Goal: Use online tool/utility: Utilize a website feature to perform a specific function

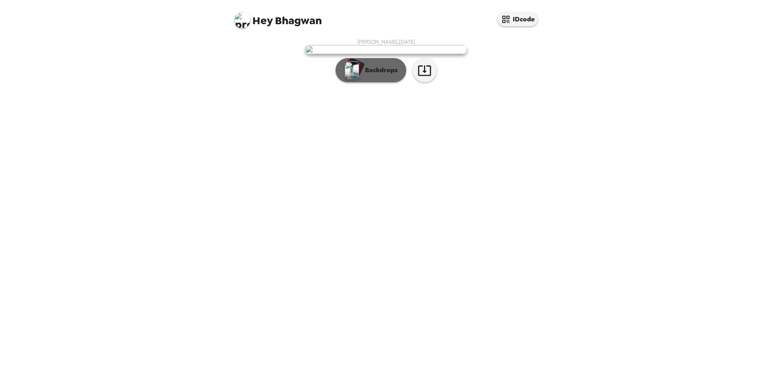
click at [353, 79] on img "button" at bounding box center [352, 70] width 14 height 18
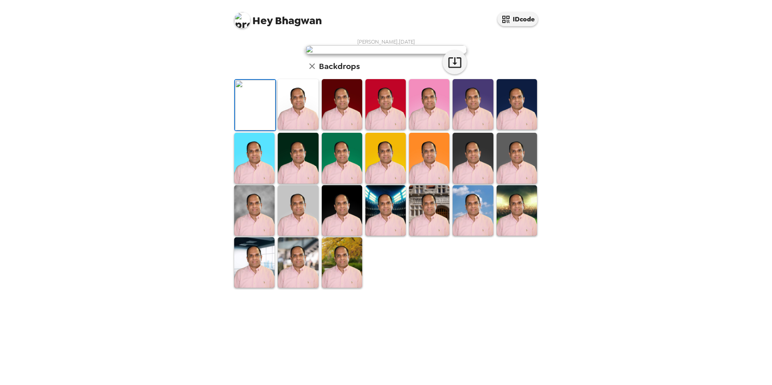
scroll to position [105, 0]
click at [513, 130] on img at bounding box center [517, 104] width 40 height 50
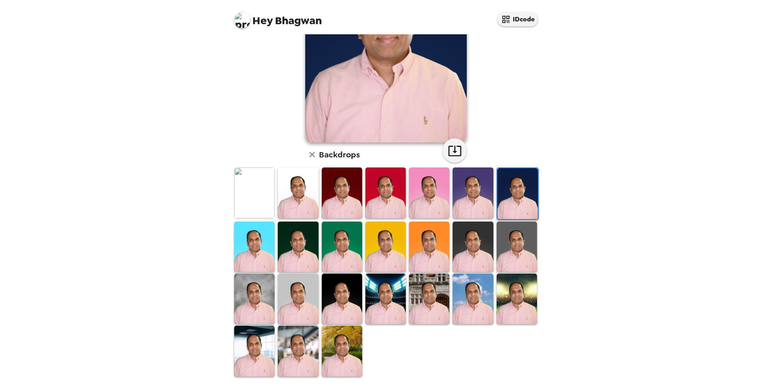
click at [512, 241] on img at bounding box center [517, 247] width 40 height 50
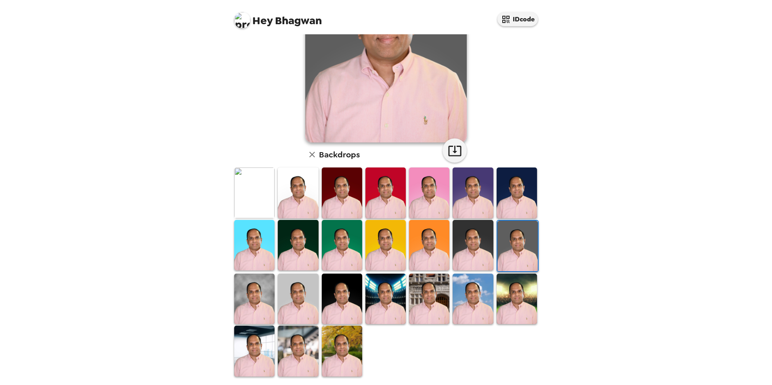
click at [513, 301] on img at bounding box center [517, 299] width 40 height 50
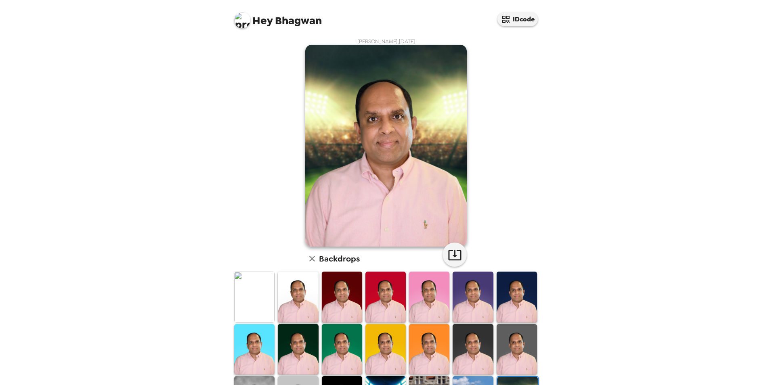
scroll to position [0, 0]
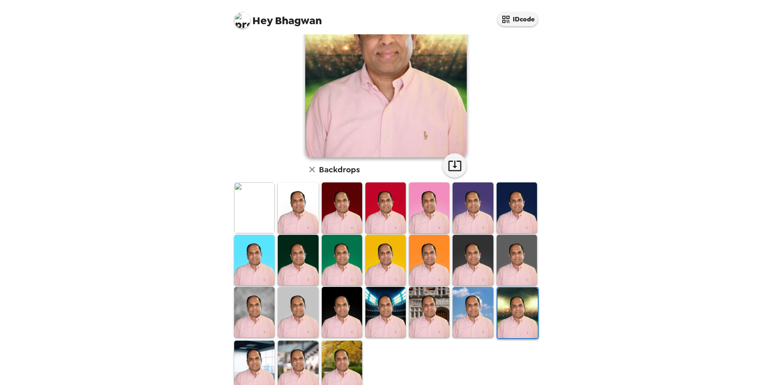
click at [508, 263] on img at bounding box center [517, 260] width 40 height 50
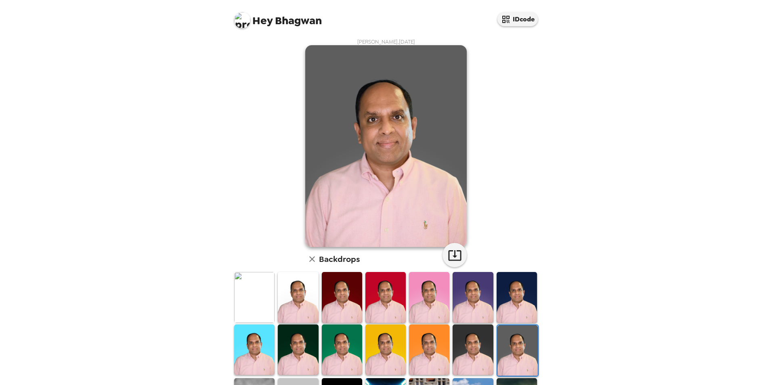
click at [258, 309] on img at bounding box center [254, 297] width 40 height 50
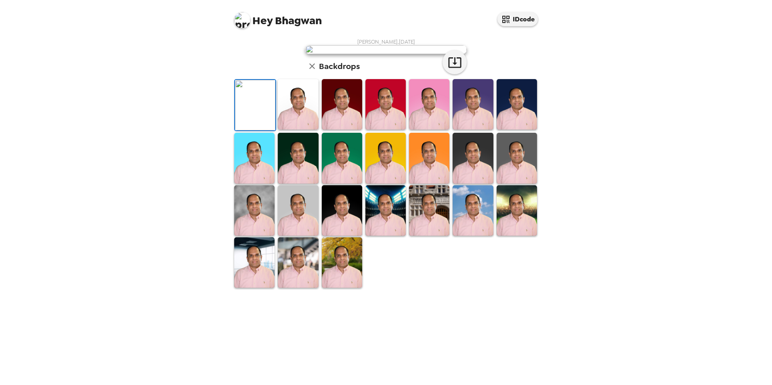
click at [293, 130] on img at bounding box center [298, 104] width 40 height 50
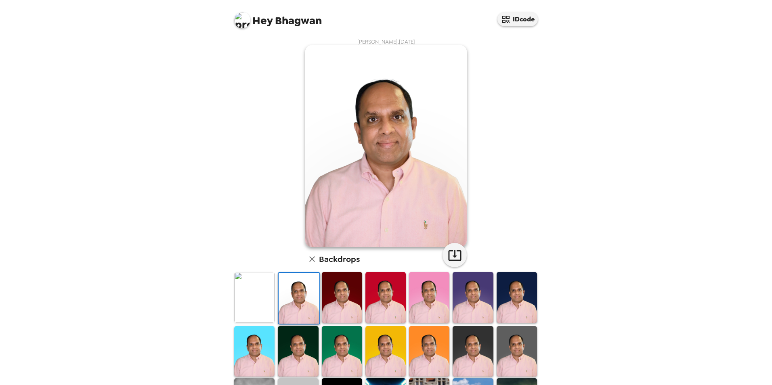
click at [337, 307] on img at bounding box center [342, 297] width 40 height 50
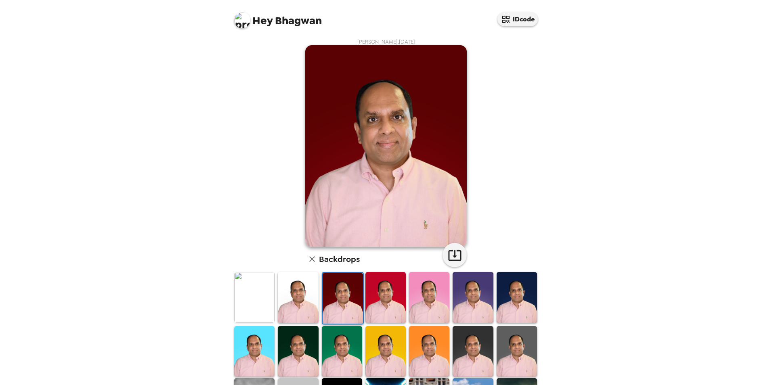
click at [375, 307] on img at bounding box center [386, 297] width 40 height 50
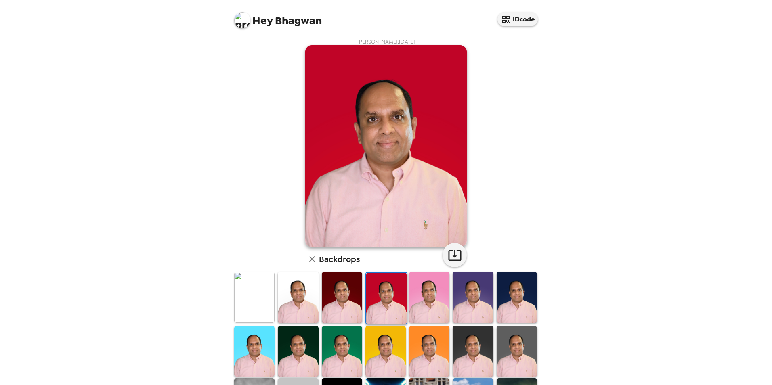
scroll to position [105, 0]
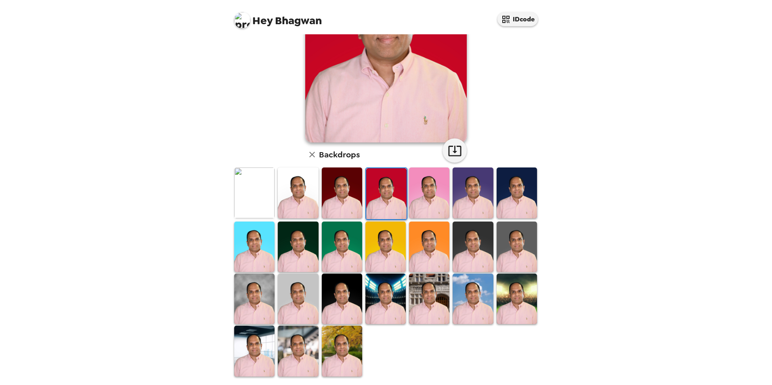
click at [354, 334] on img at bounding box center [342, 351] width 40 height 50
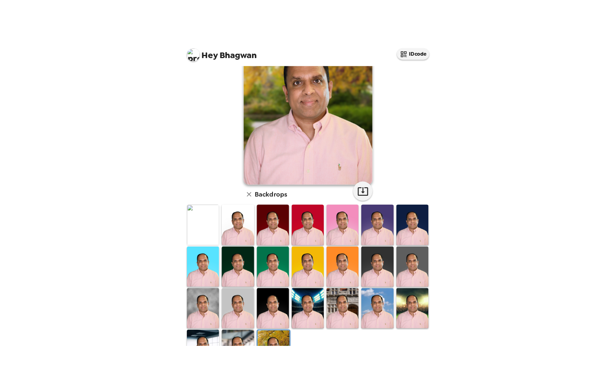
scroll to position [0, 0]
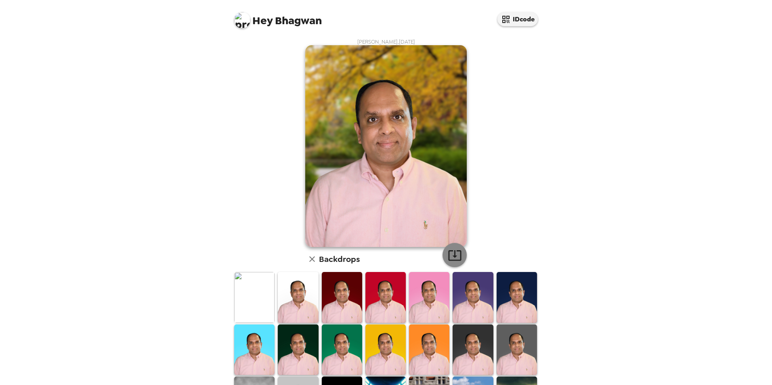
click at [454, 252] on icon "button" at bounding box center [455, 255] width 14 height 14
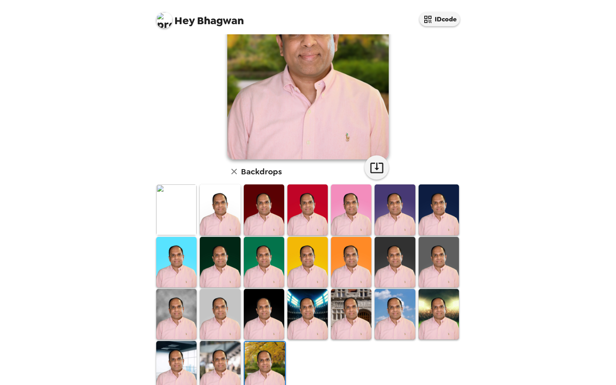
scroll to position [105, 0]
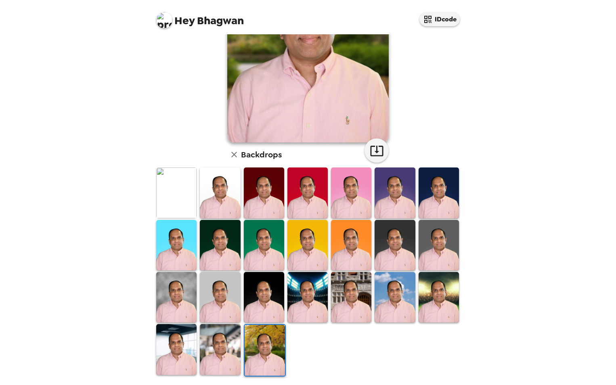
click at [291, 296] on img at bounding box center [308, 297] width 40 height 50
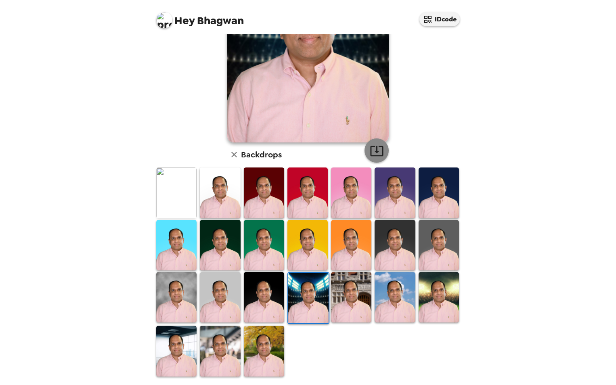
click at [370, 145] on icon "button" at bounding box center [377, 151] width 14 height 14
click at [183, 285] on img at bounding box center [176, 297] width 40 height 50
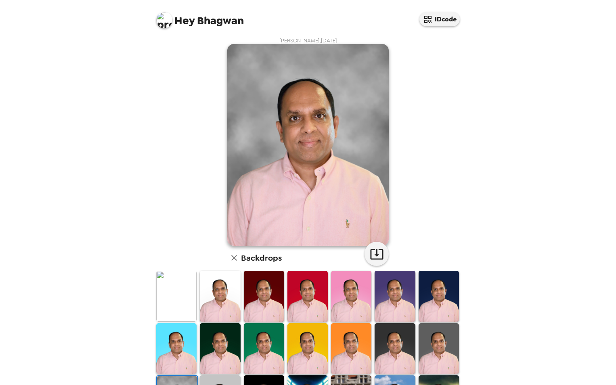
scroll to position [0, 0]
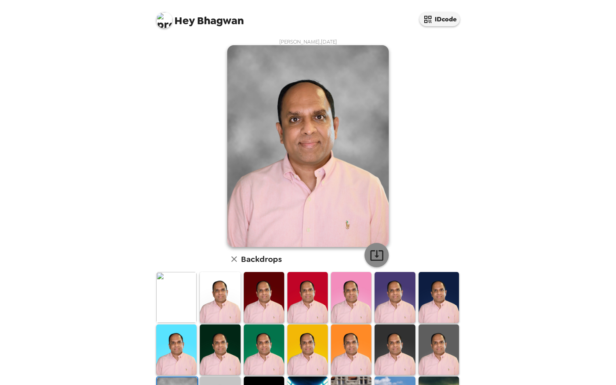
click at [374, 252] on icon "button" at bounding box center [377, 255] width 14 height 14
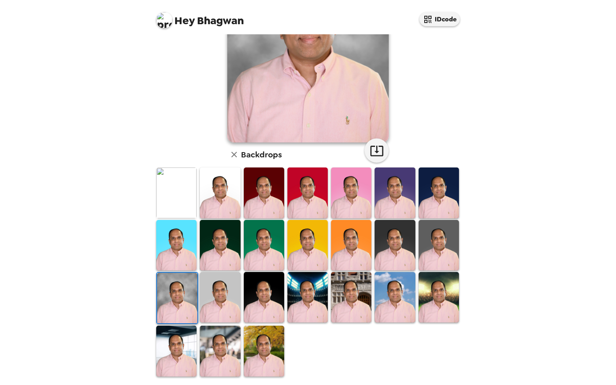
click at [343, 289] on img at bounding box center [351, 297] width 40 height 50
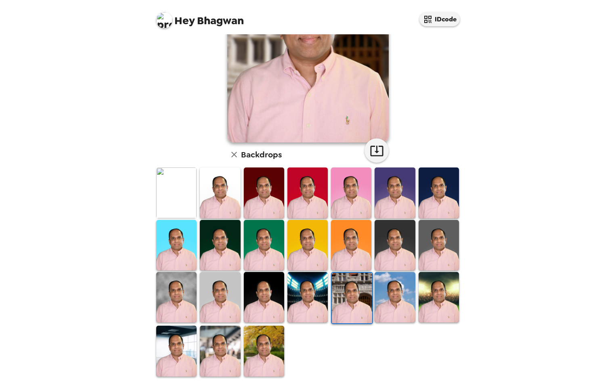
click at [436, 250] on img at bounding box center [439, 245] width 40 height 50
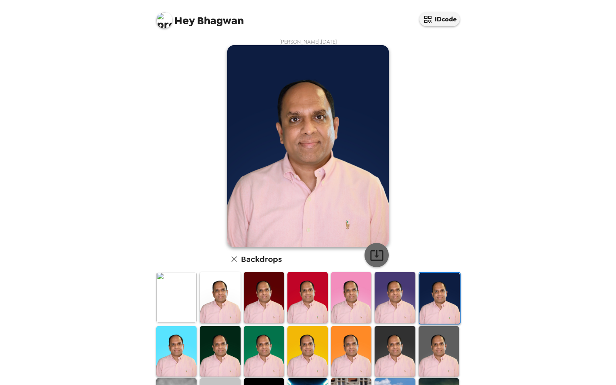
click at [376, 254] on icon "button" at bounding box center [377, 255] width 14 height 14
click at [172, 307] on img at bounding box center [176, 297] width 40 height 50
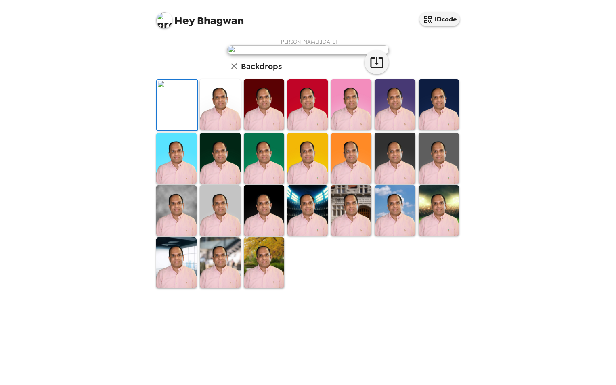
click at [197, 130] on img at bounding box center [177, 105] width 40 height 50
click at [372, 69] on icon "button" at bounding box center [377, 62] width 14 height 14
